Goal: Answer question/provide support: Share knowledge or assist other users

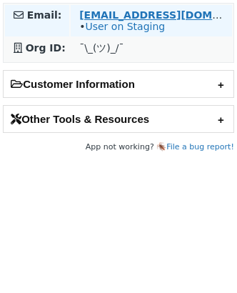
click at [119, 11] on strong "pchauhan@stickeryou.com" at bounding box center [176, 14] width 195 height 11
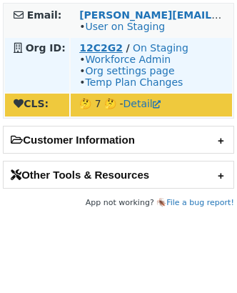
click at [93, 51] on strong "12C2G2" at bounding box center [101, 47] width 44 height 11
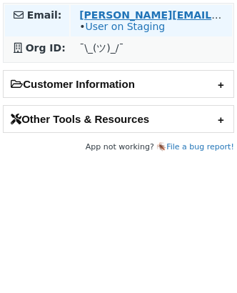
click at [93, 11] on strong "[PERSON_NAME][EMAIL_ADDRESS][DOMAIN_NAME]" at bounding box center [223, 14] width 288 height 11
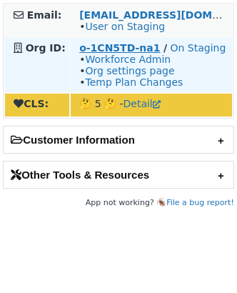
click at [97, 47] on strong "o-1CN5TD-na1" at bounding box center [119, 47] width 81 height 11
click at [123, 49] on strong "o-1CN5TD-na1" at bounding box center [119, 47] width 81 height 11
click at [119, 51] on strong "o-1DP5HE-na1" at bounding box center [119, 47] width 81 height 11
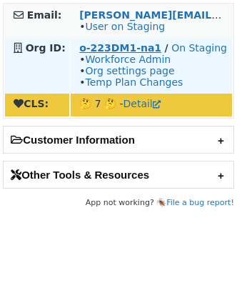
click at [144, 46] on strong "o-223DM1-na1" at bounding box center [120, 47] width 82 height 11
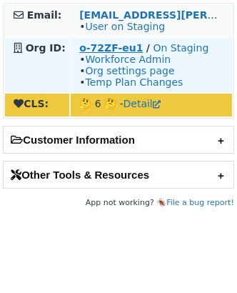
click at [103, 46] on strong "o-72ZF-eu1" at bounding box center [111, 47] width 64 height 11
